Goal: Transaction & Acquisition: Purchase product/service

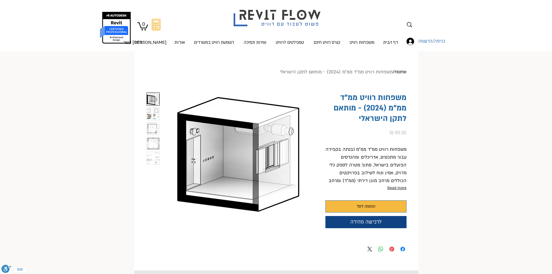
scroll to position [0, 6]
click at [154, 113] on img "2 / 5" at bounding box center [153, 113] width 12 height 12
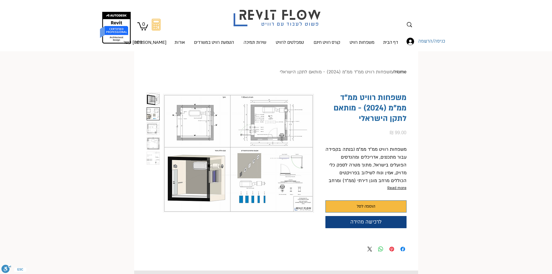
click at [266, 125] on img "main content" at bounding box center [238, 153] width 151 height 122
click at [255, 128] on img "main content" at bounding box center [238, 153] width 151 height 122
click at [273, 200] on img "main content" at bounding box center [238, 153] width 151 height 122
click at [154, 132] on img "3 / 5" at bounding box center [153, 128] width 12 height 12
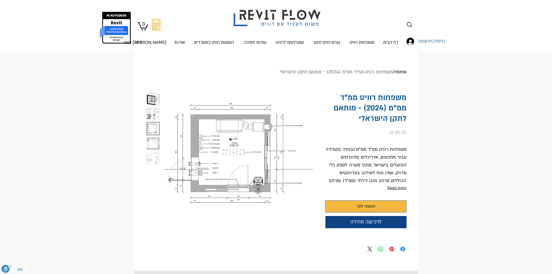
click at [156, 141] on img "4 / 5" at bounding box center [153, 143] width 12 height 12
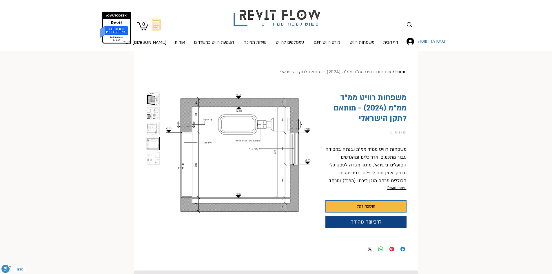
click at [155, 155] on img "5 / 5" at bounding box center [153, 158] width 12 height 12
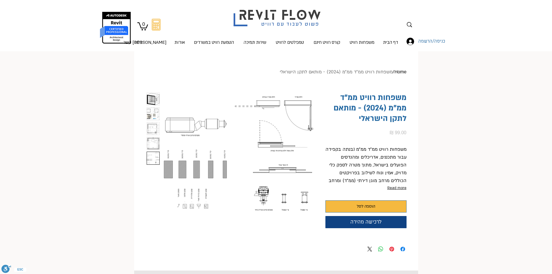
click at [153, 147] on img "4 / 5" at bounding box center [153, 143] width 12 height 12
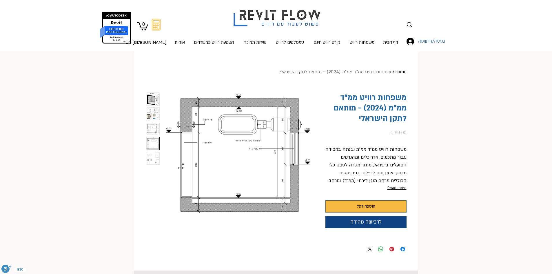
click at [153, 147] on img "4 / 5" at bounding box center [153, 143] width 12 height 12
